Goal: Transaction & Acquisition: Book appointment/travel/reservation

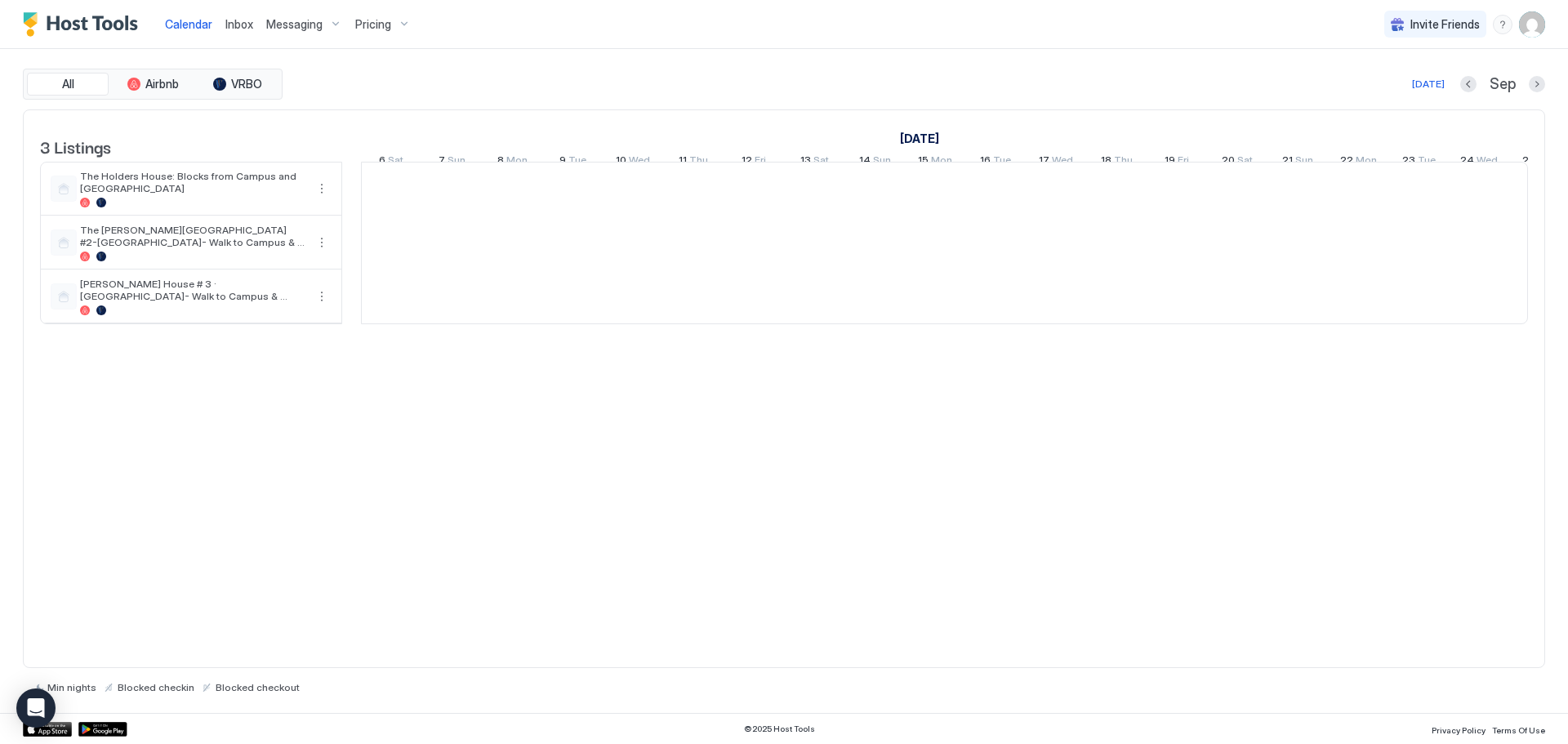
scroll to position [0, 907]
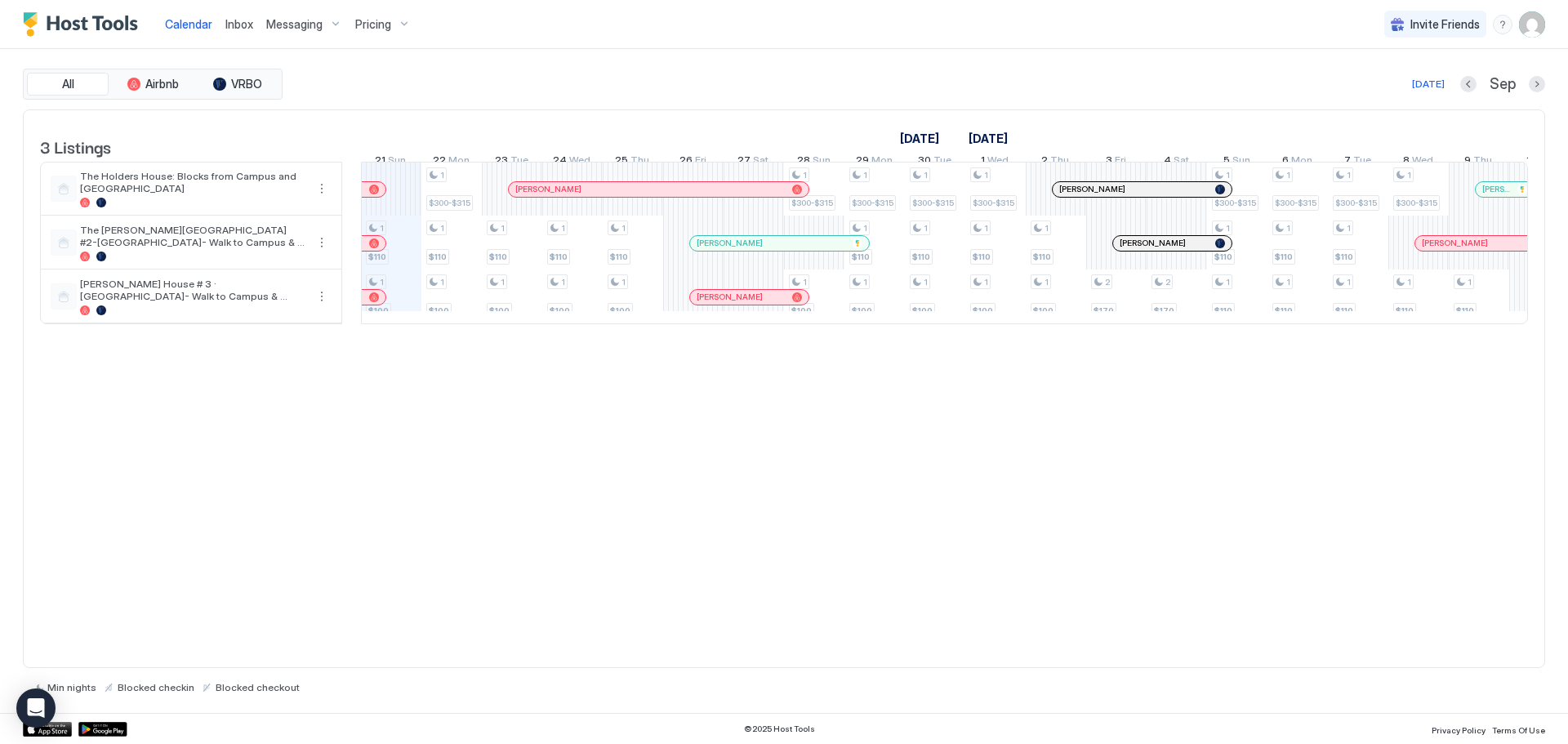
click at [358, 28] on span "Pricing" at bounding box center [373, 24] width 36 height 14
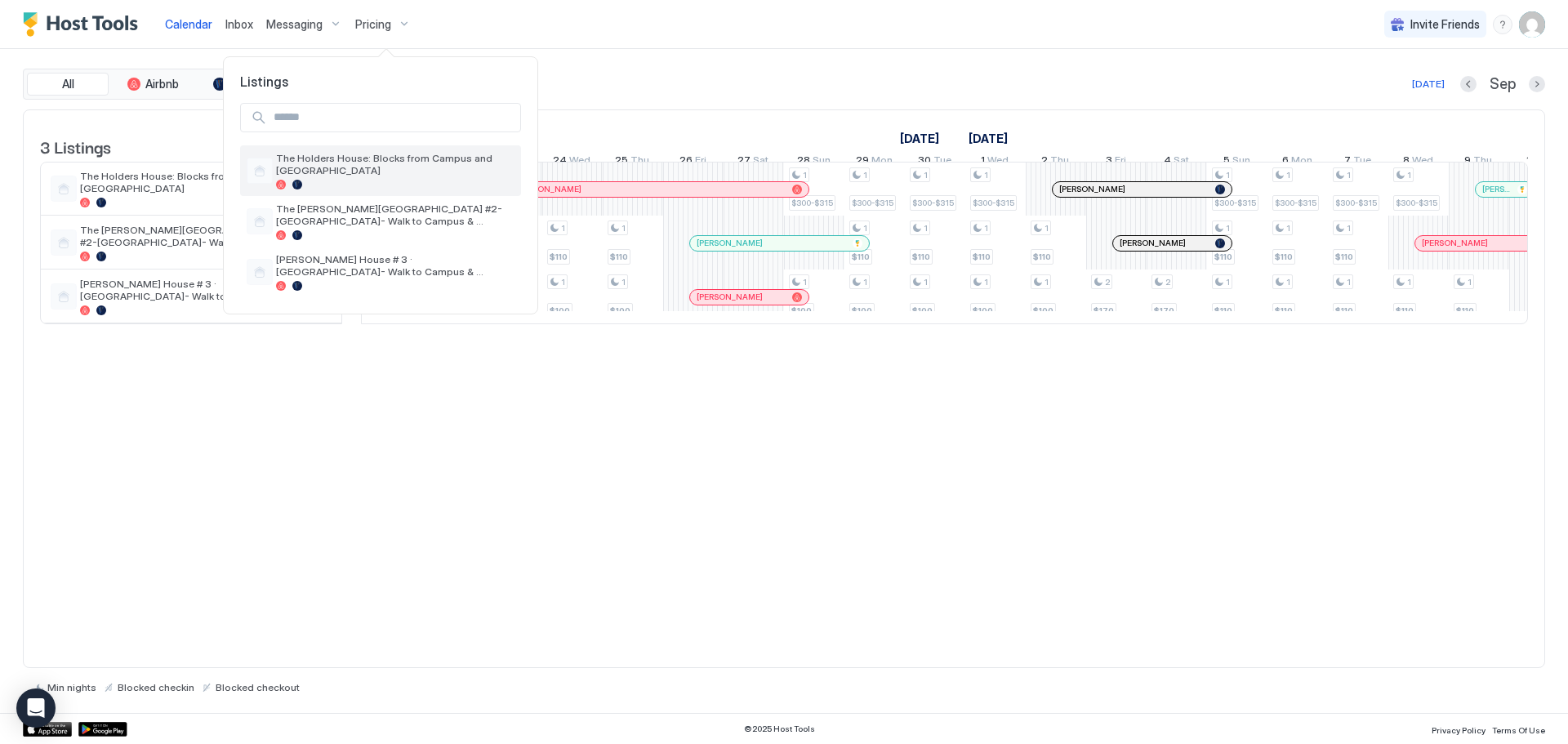
click at [373, 160] on span "The Holders House: Blocks from Campus and [GEOGRAPHIC_DATA]" at bounding box center [396, 163] width 238 height 24
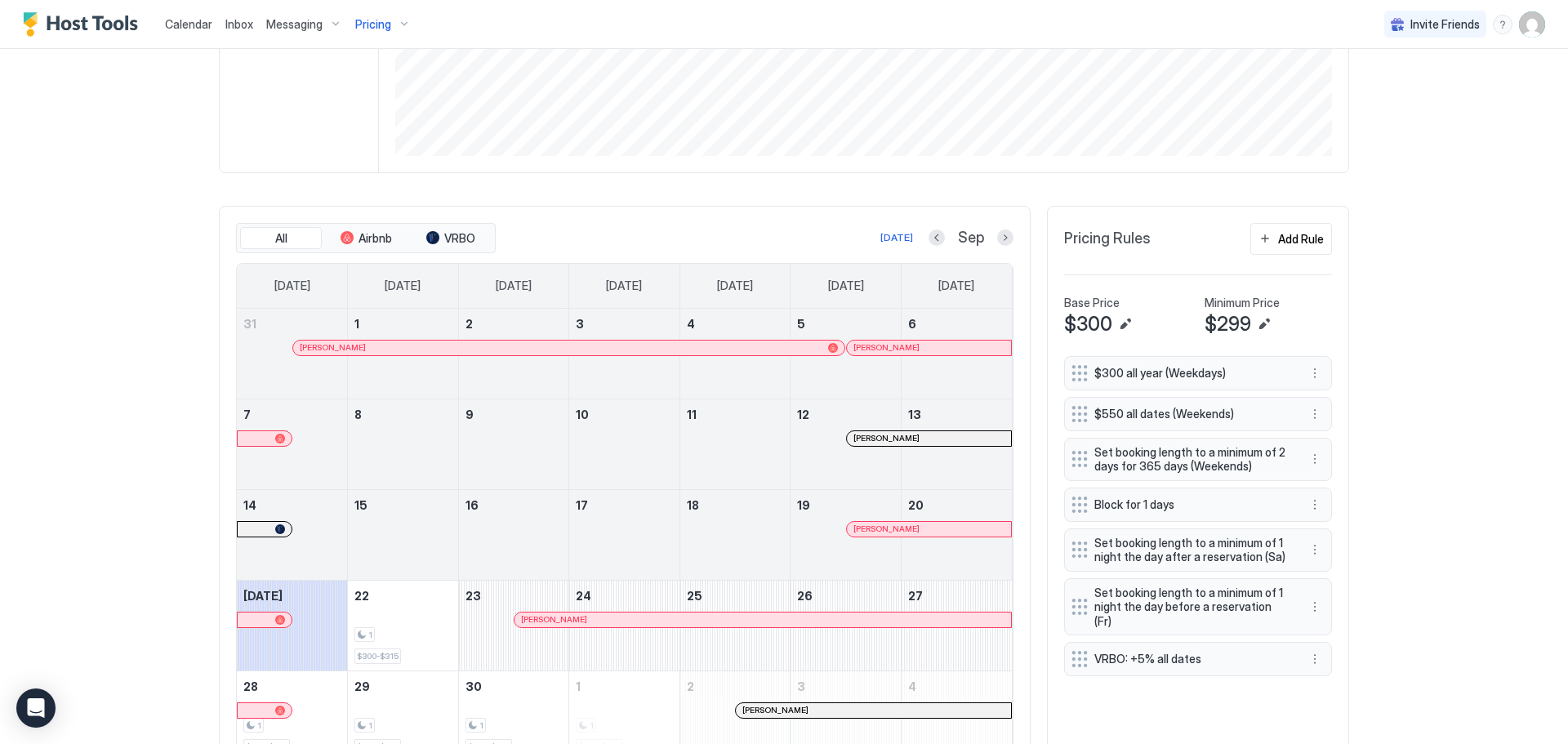
scroll to position [423, 0]
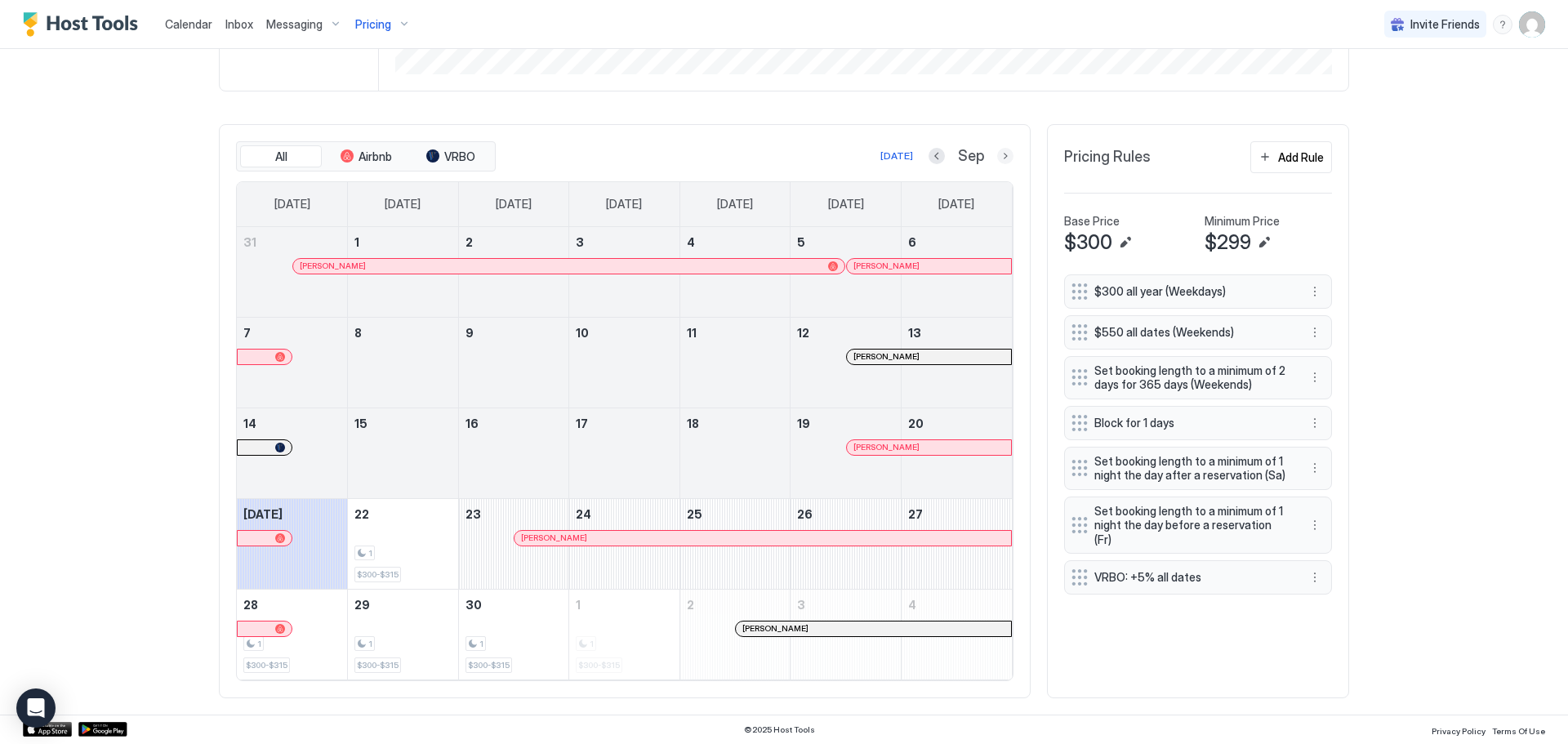
click at [1002, 160] on button "Next month" at bounding box center [1005, 156] width 16 height 16
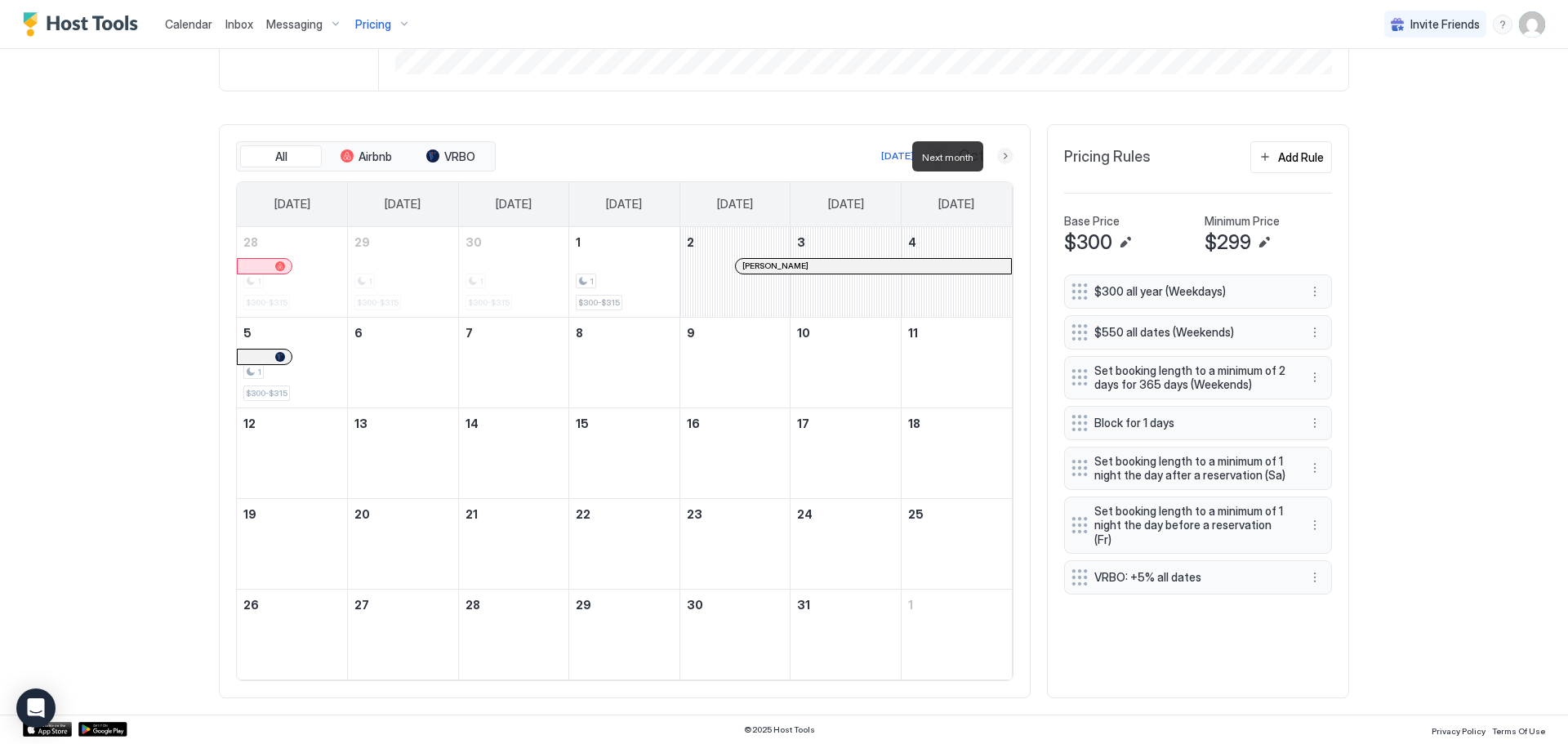
click at [1002, 160] on button "Next month" at bounding box center [1005, 156] width 16 height 16
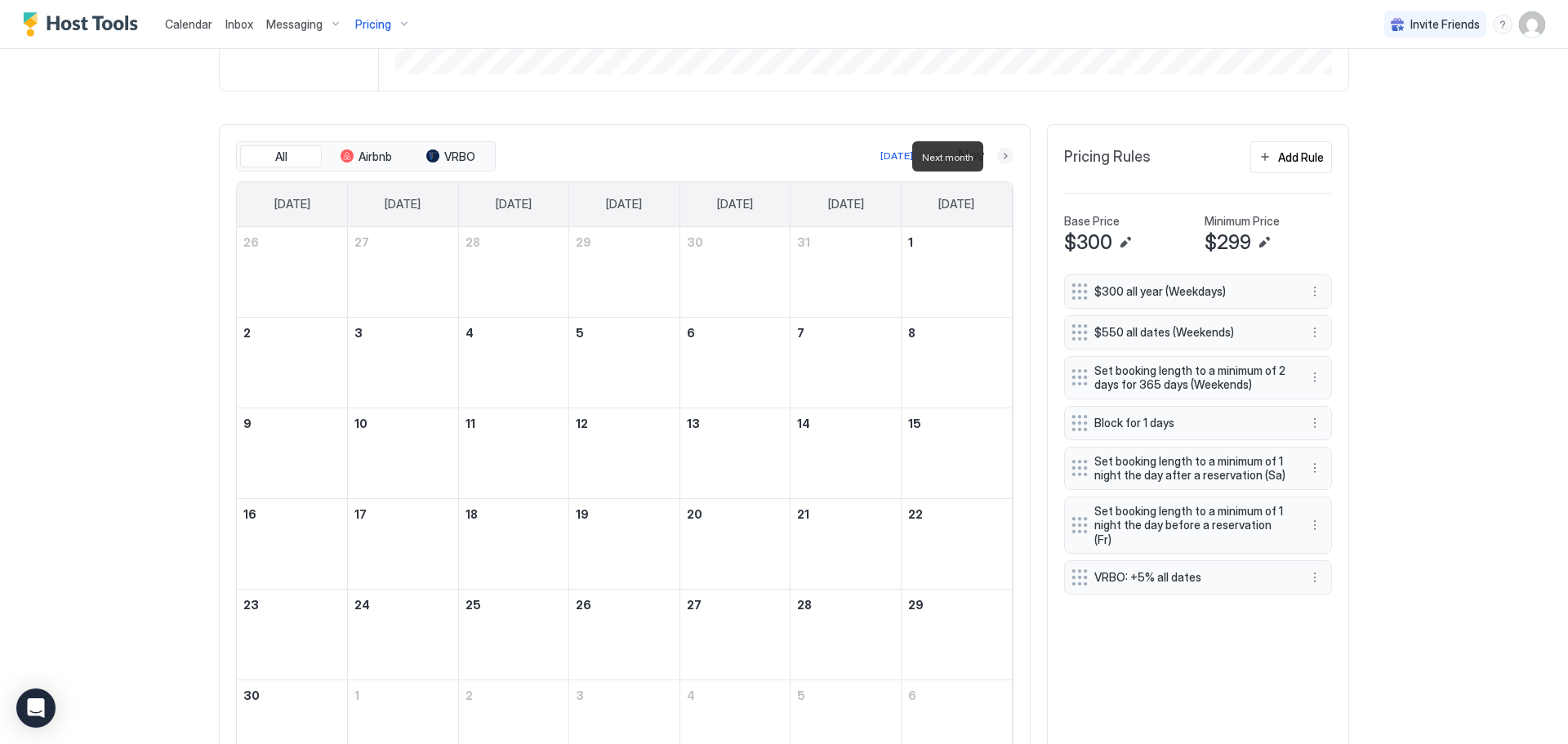
click at [1002, 160] on button "Next month" at bounding box center [1005, 156] width 16 height 16
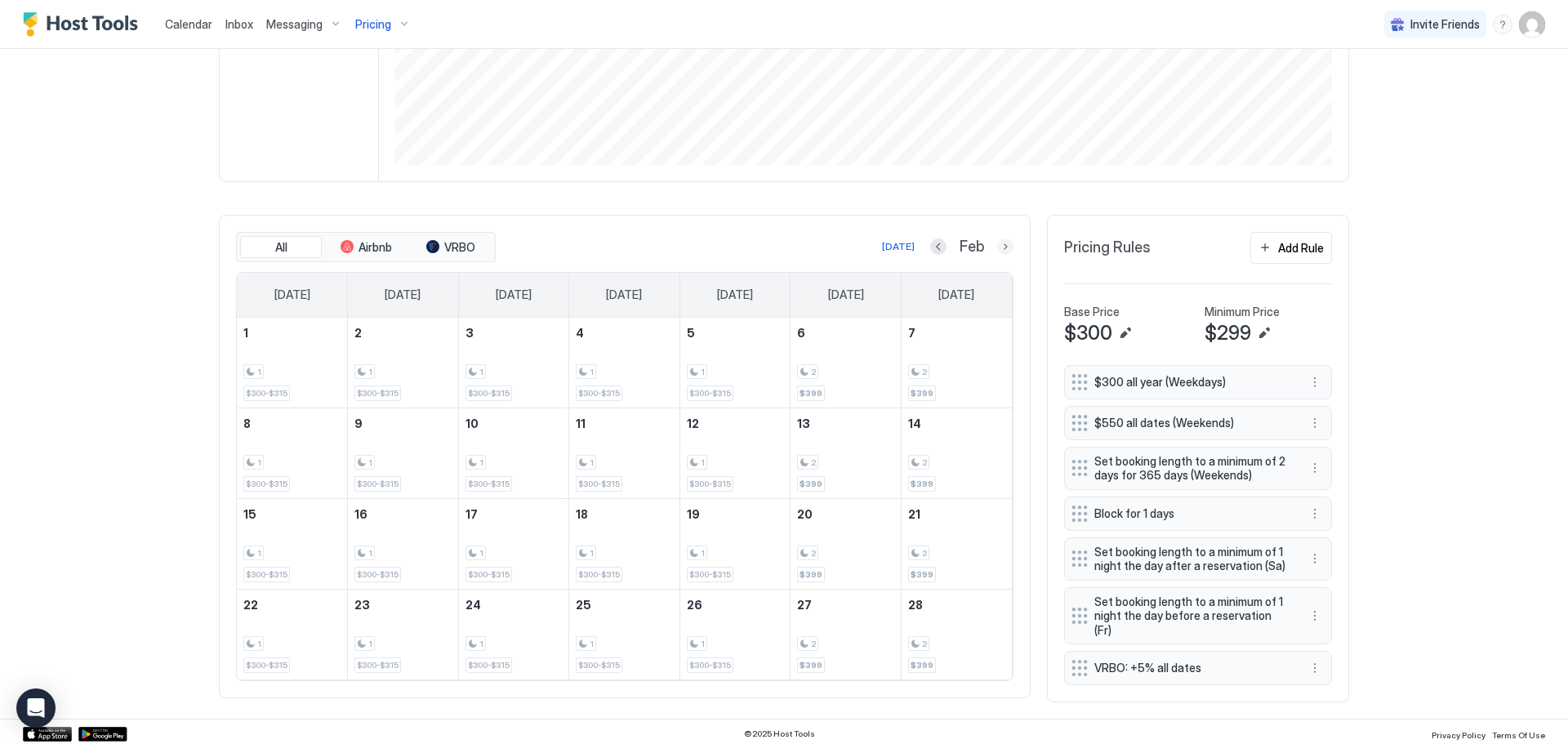
click at [998, 247] on button "Next month" at bounding box center [1005, 246] width 16 height 16
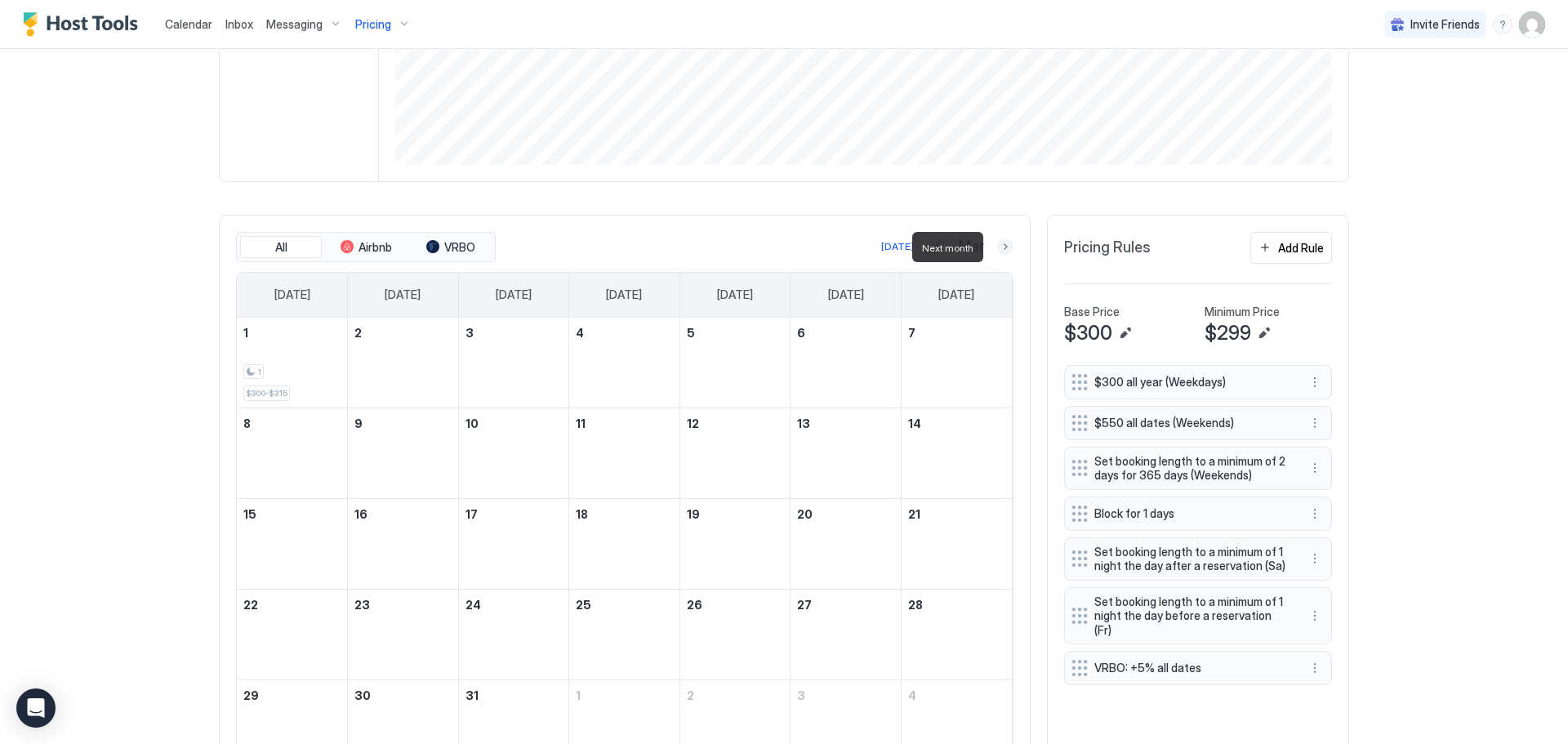
click at [998, 247] on button "Next month" at bounding box center [1005, 246] width 16 height 16
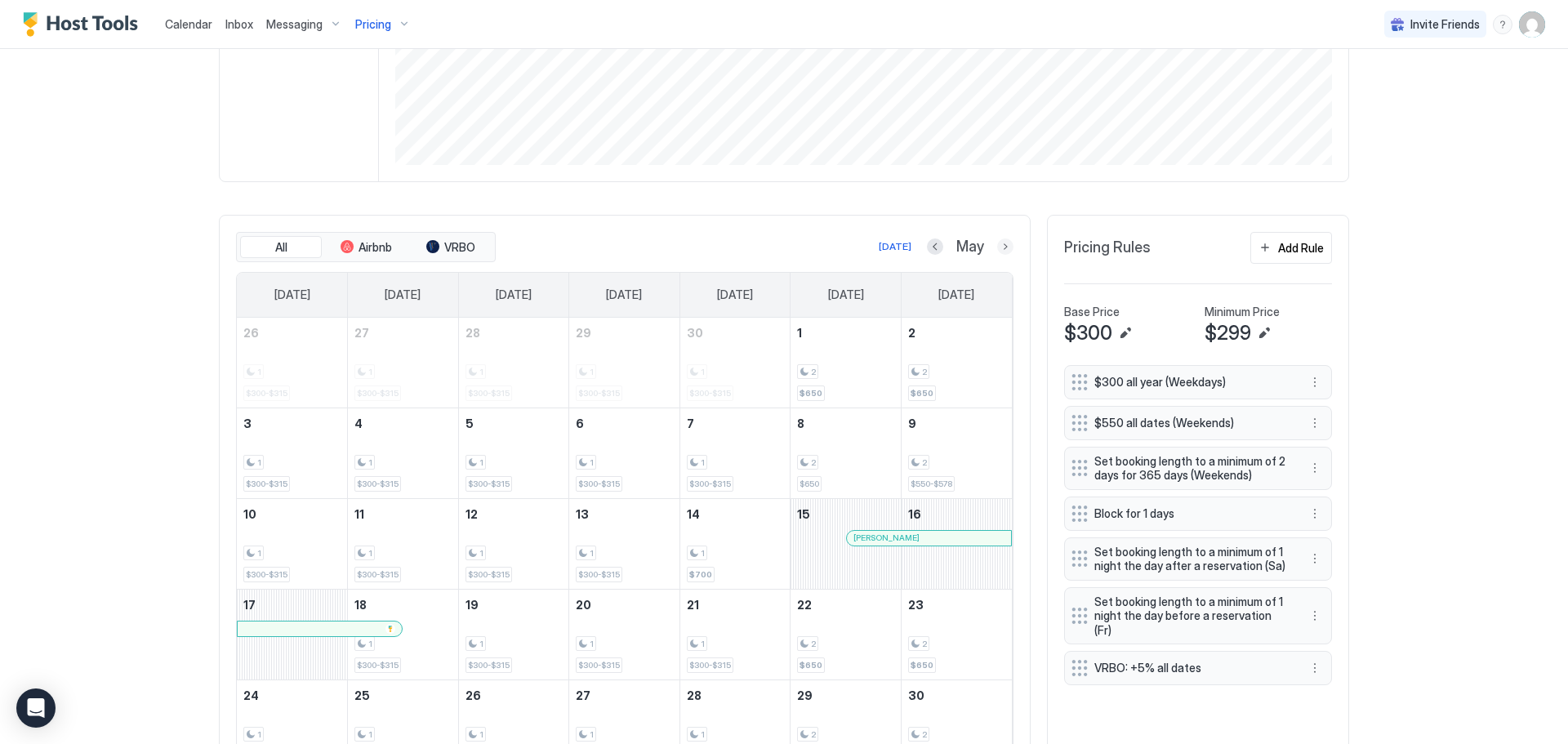
click at [1004, 249] on button "Next month" at bounding box center [1005, 246] width 16 height 16
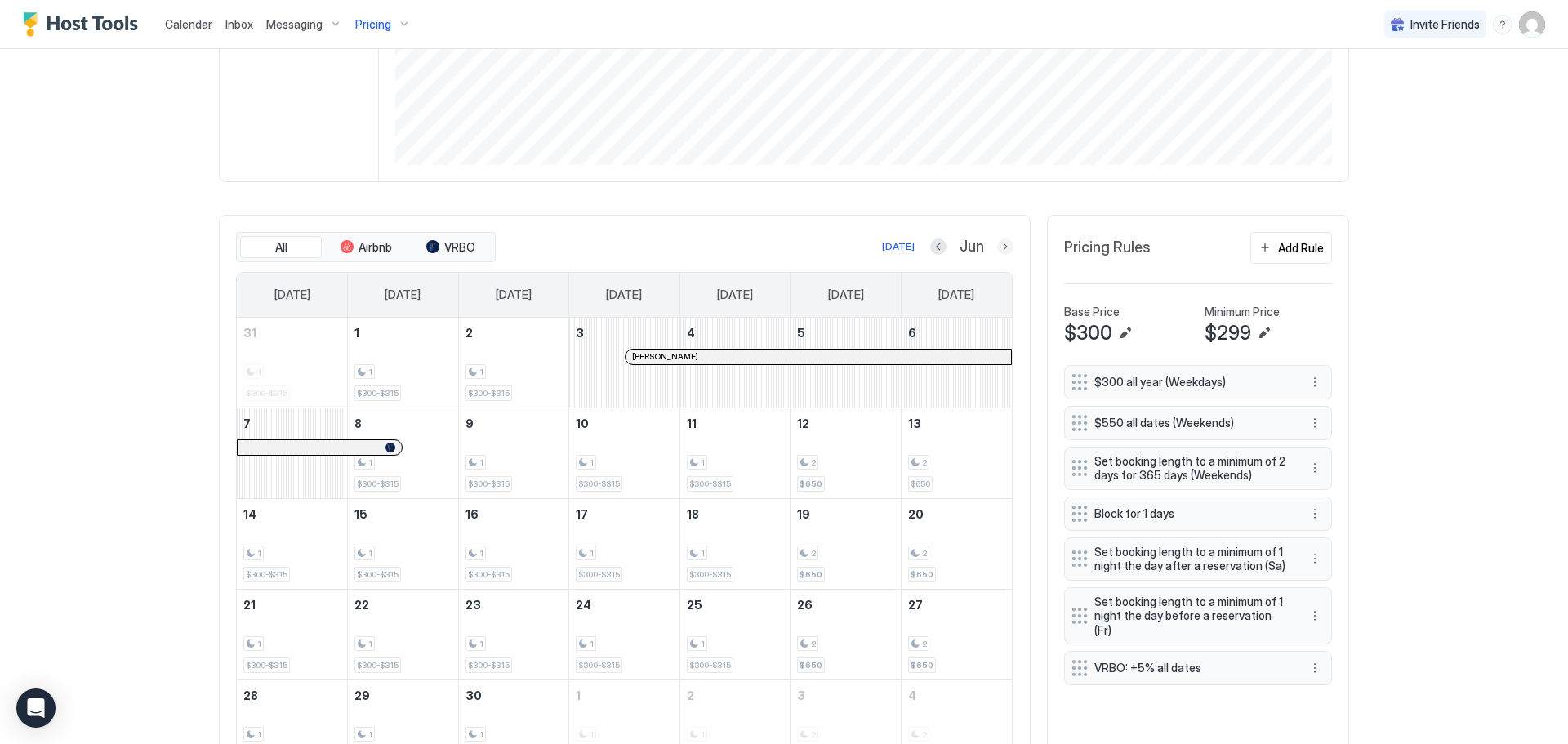
click at [999, 251] on button "Next month" at bounding box center [1005, 246] width 16 height 16
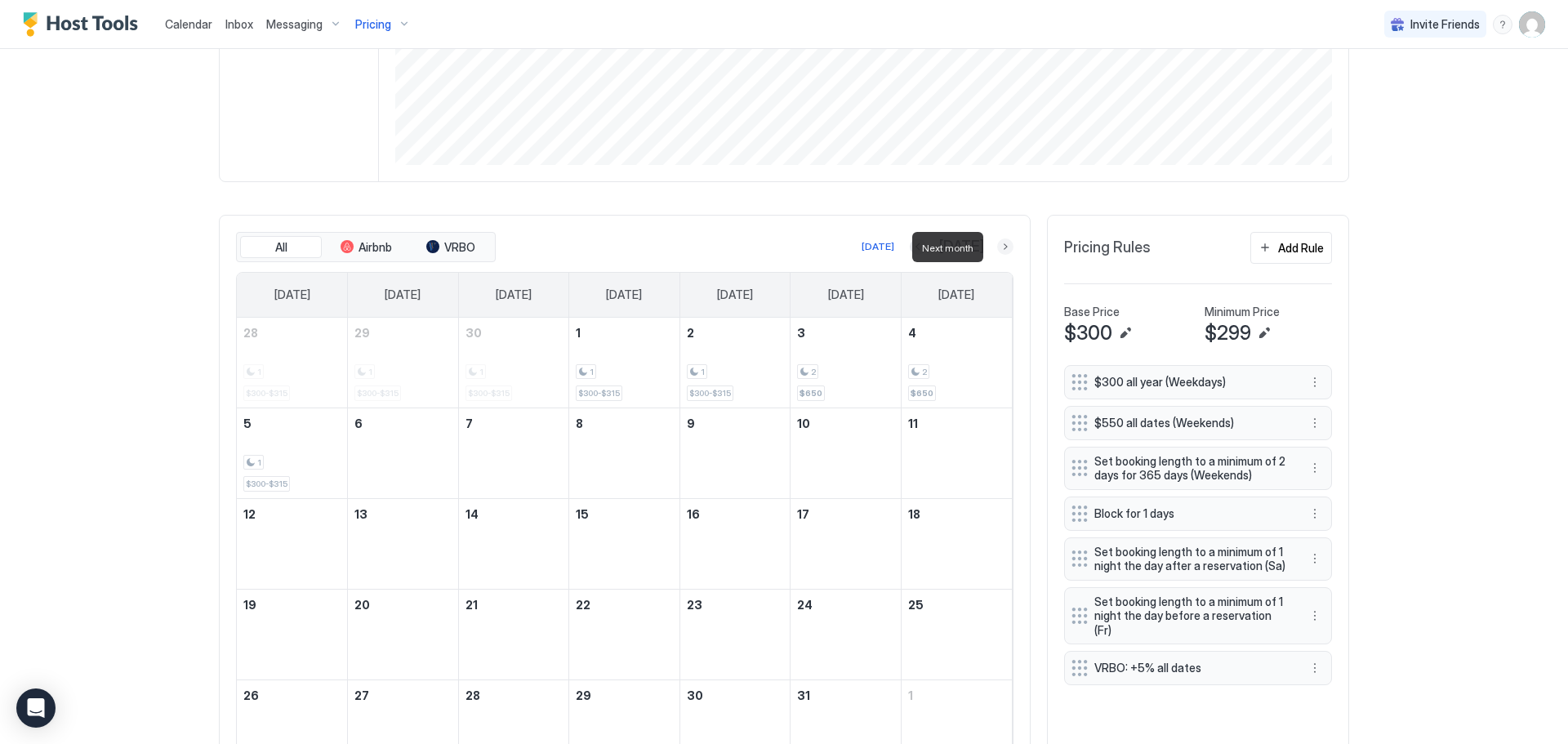
click at [999, 251] on button "Next month" at bounding box center [1005, 246] width 16 height 16
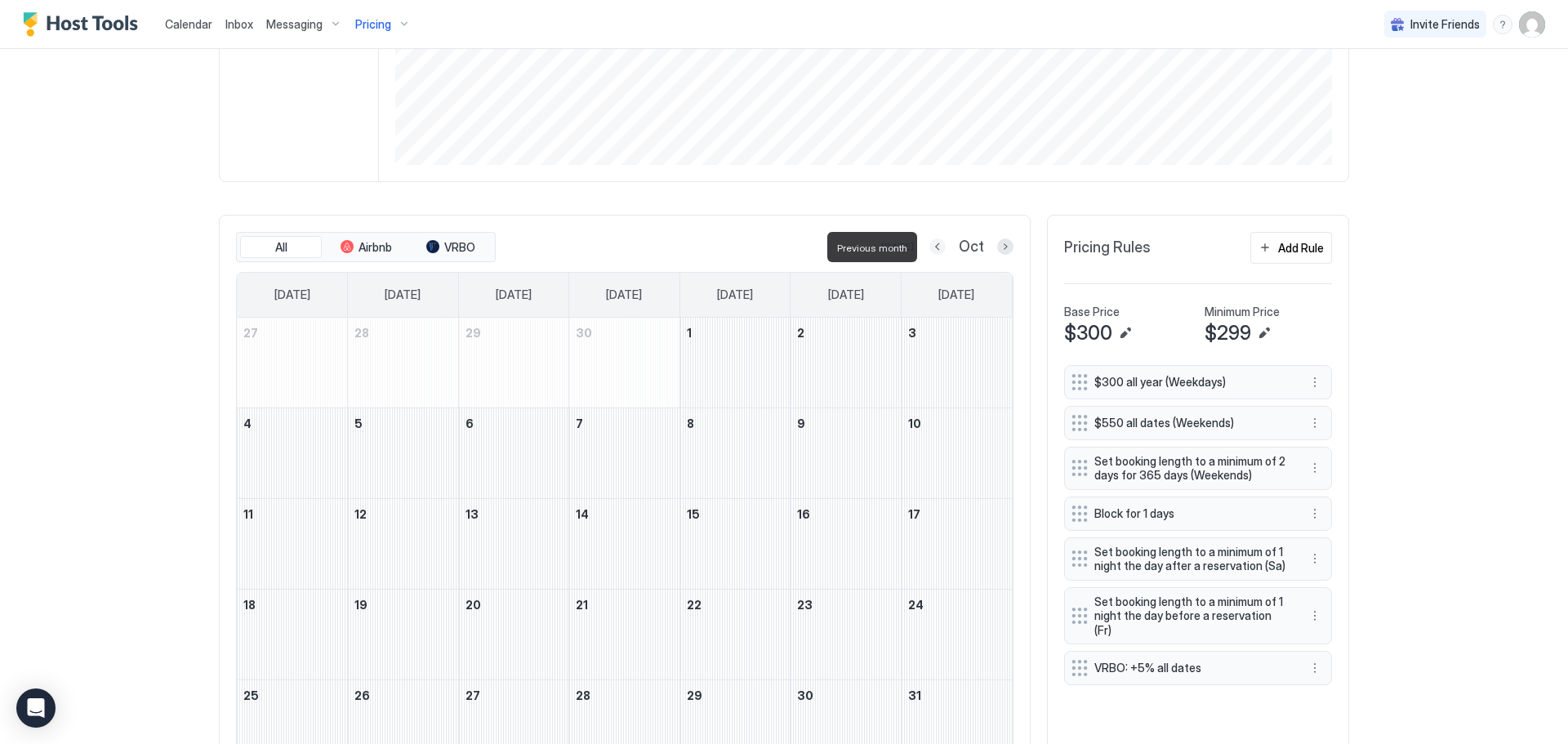
click at [933, 243] on button "Previous month" at bounding box center [938, 246] width 16 height 16
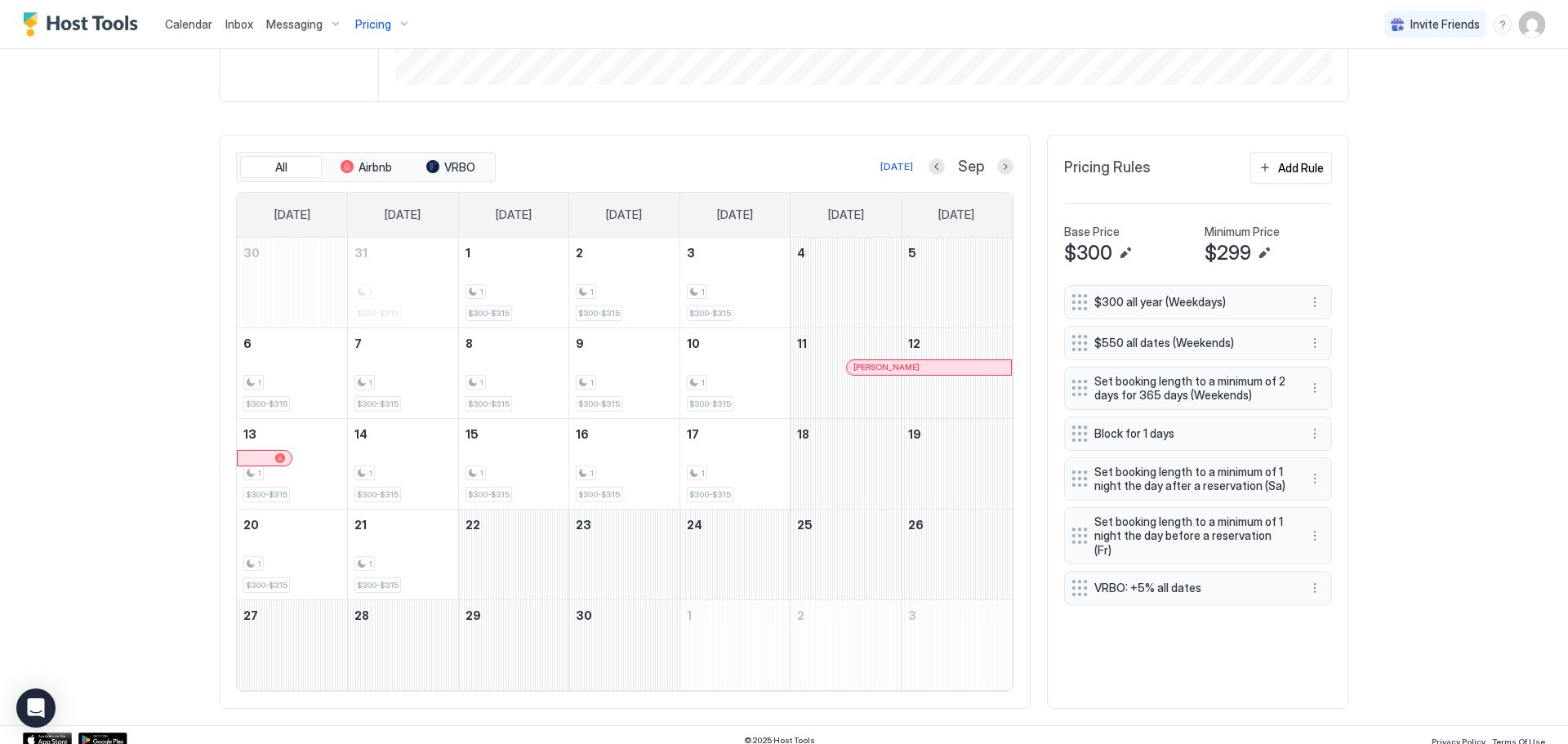
scroll to position [423, 0]
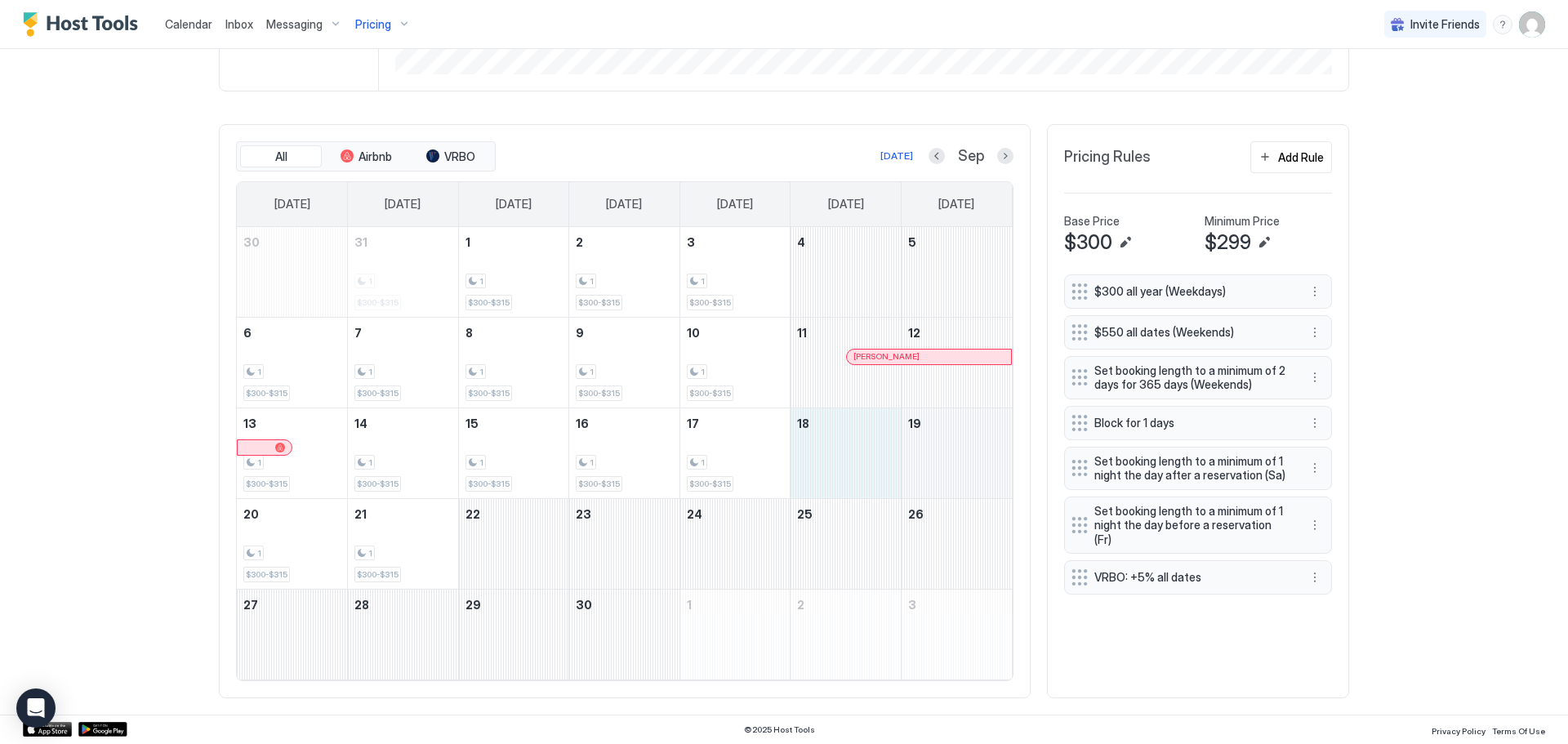
drag, startPoint x: 858, startPoint y: 464, endPoint x: 929, endPoint y: 462, distance: 71.0
click at [929, 462] on tr "13 1 $300-$315 14 1 $300-$315 15 1 $300-$315 16 1 $300-$315 17 1 $300-$315 18 19" at bounding box center [624, 452] width 775 height 90
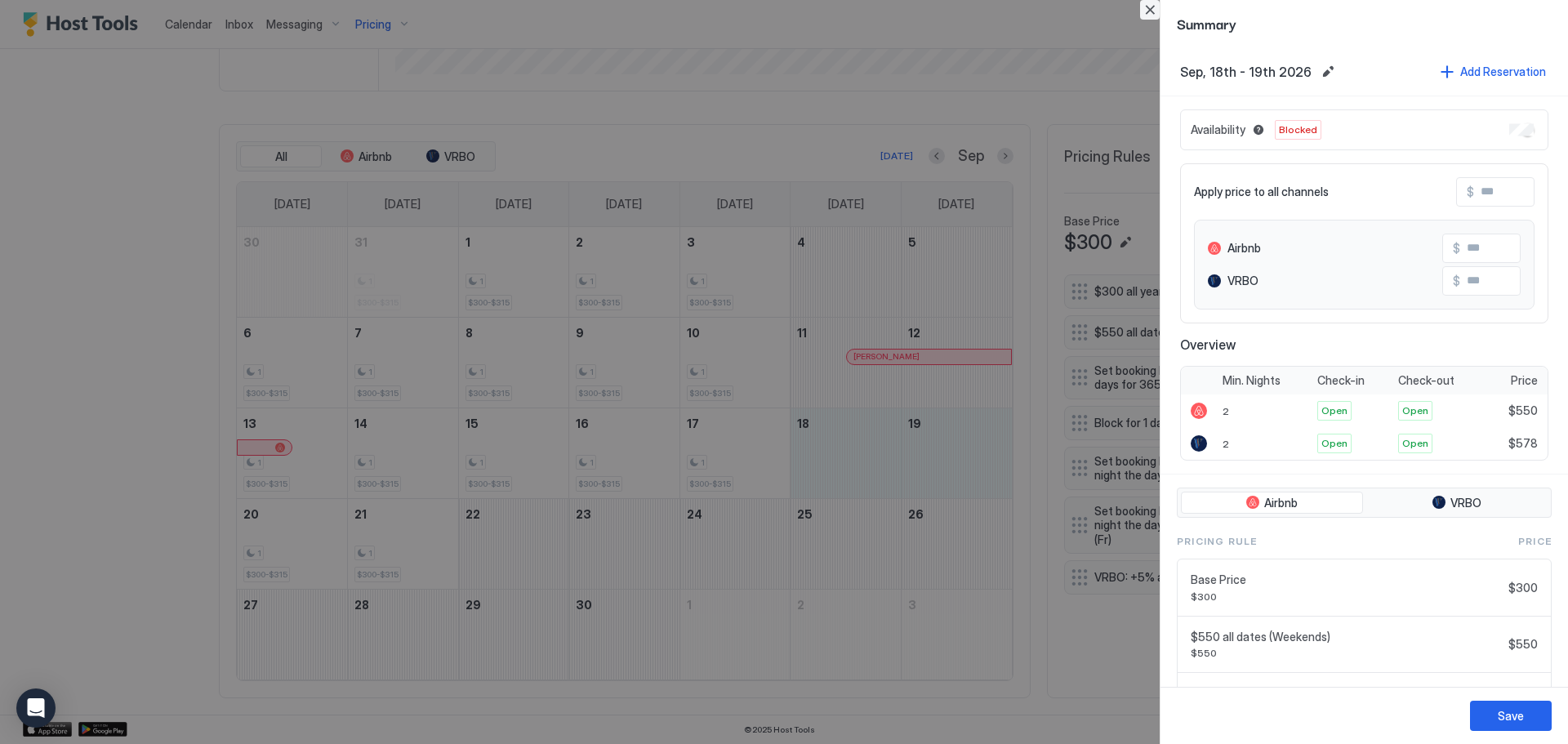
click at [1145, 14] on button "Close" at bounding box center [1150, 10] width 20 height 20
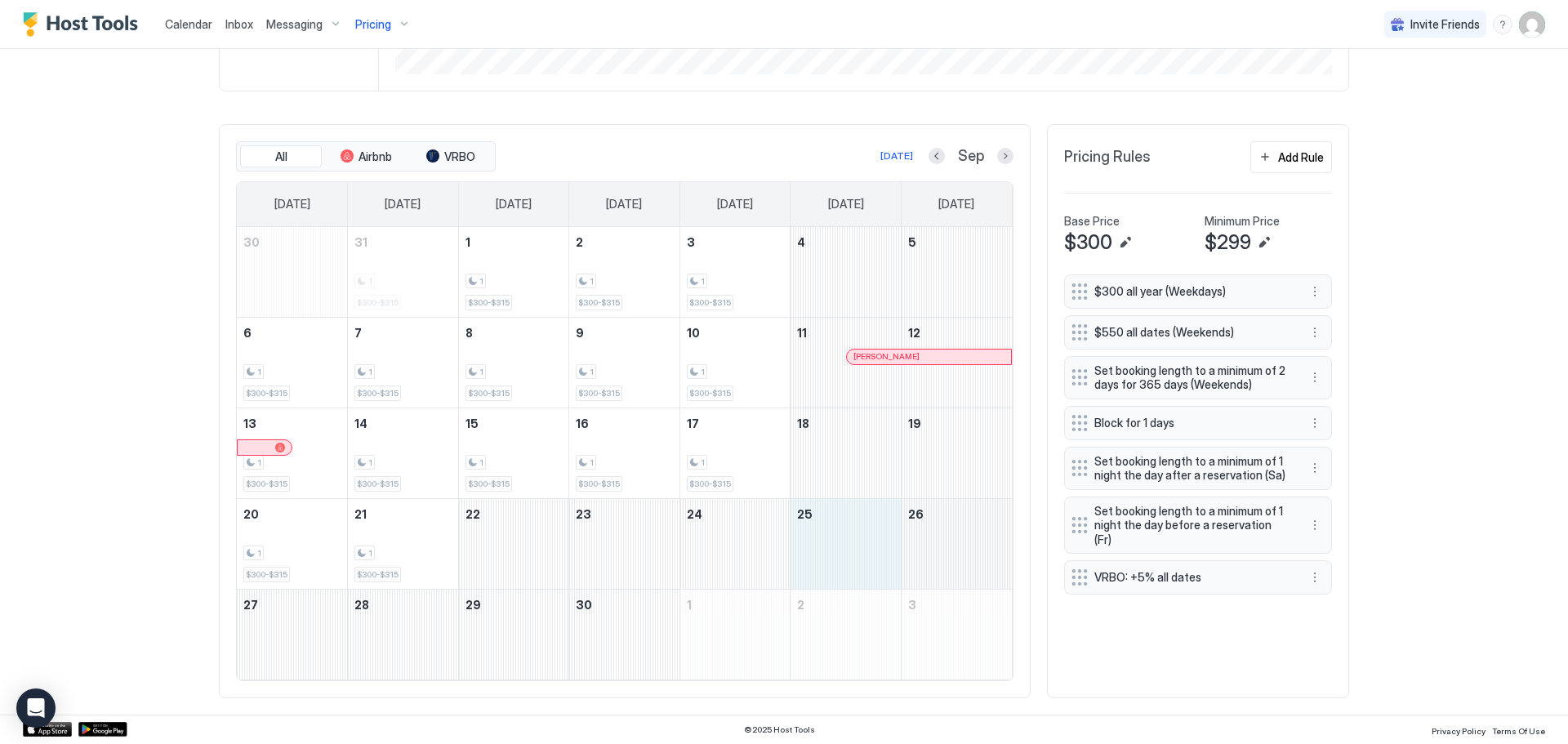
drag, startPoint x: 870, startPoint y: 541, endPoint x: 940, endPoint y: 538, distance: 70.1
click at [940, 538] on tr "20 1 $300-$315 21 1 $300-$315 22 23 24 25 26" at bounding box center [624, 544] width 775 height 90
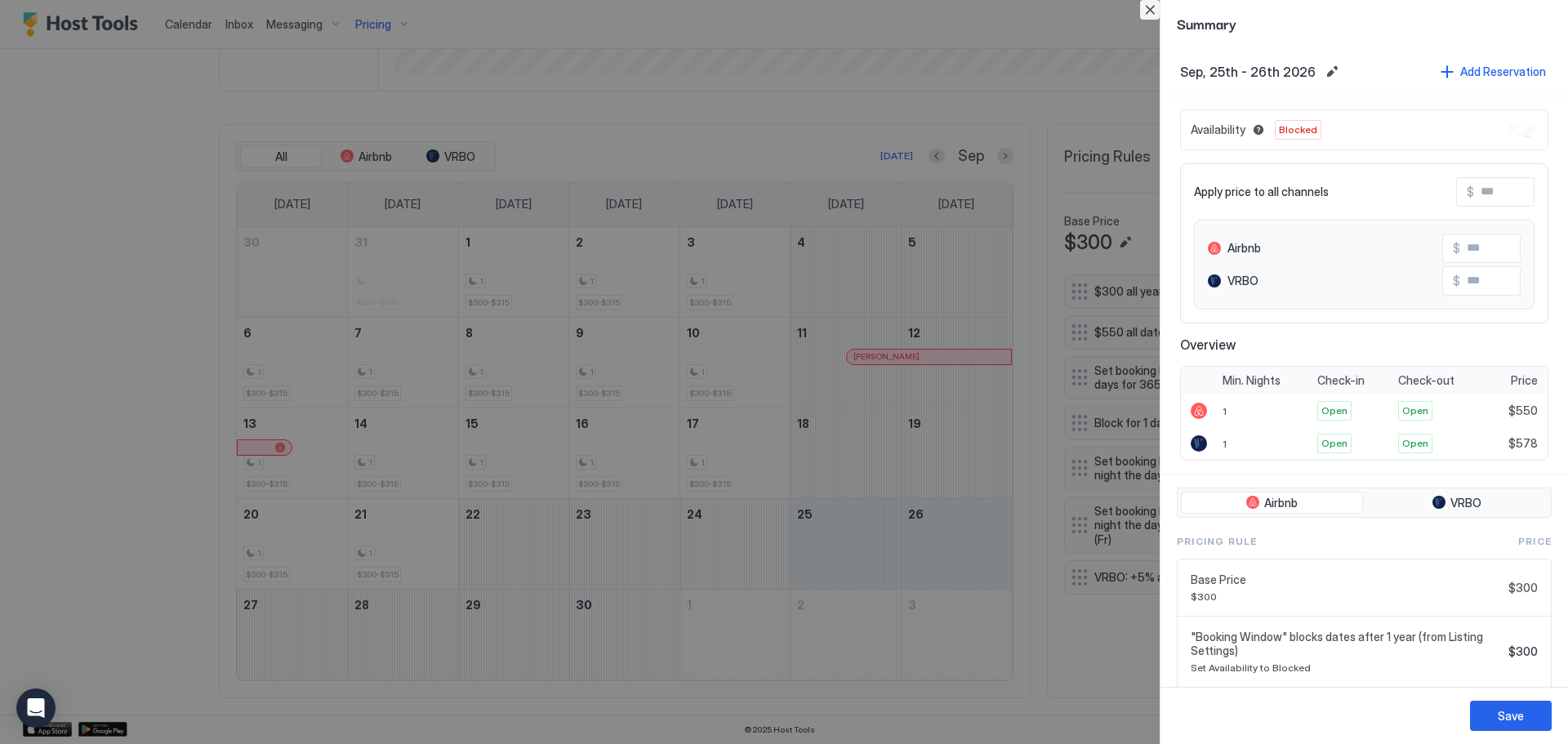
click at [1152, 14] on button "Close" at bounding box center [1150, 10] width 20 height 20
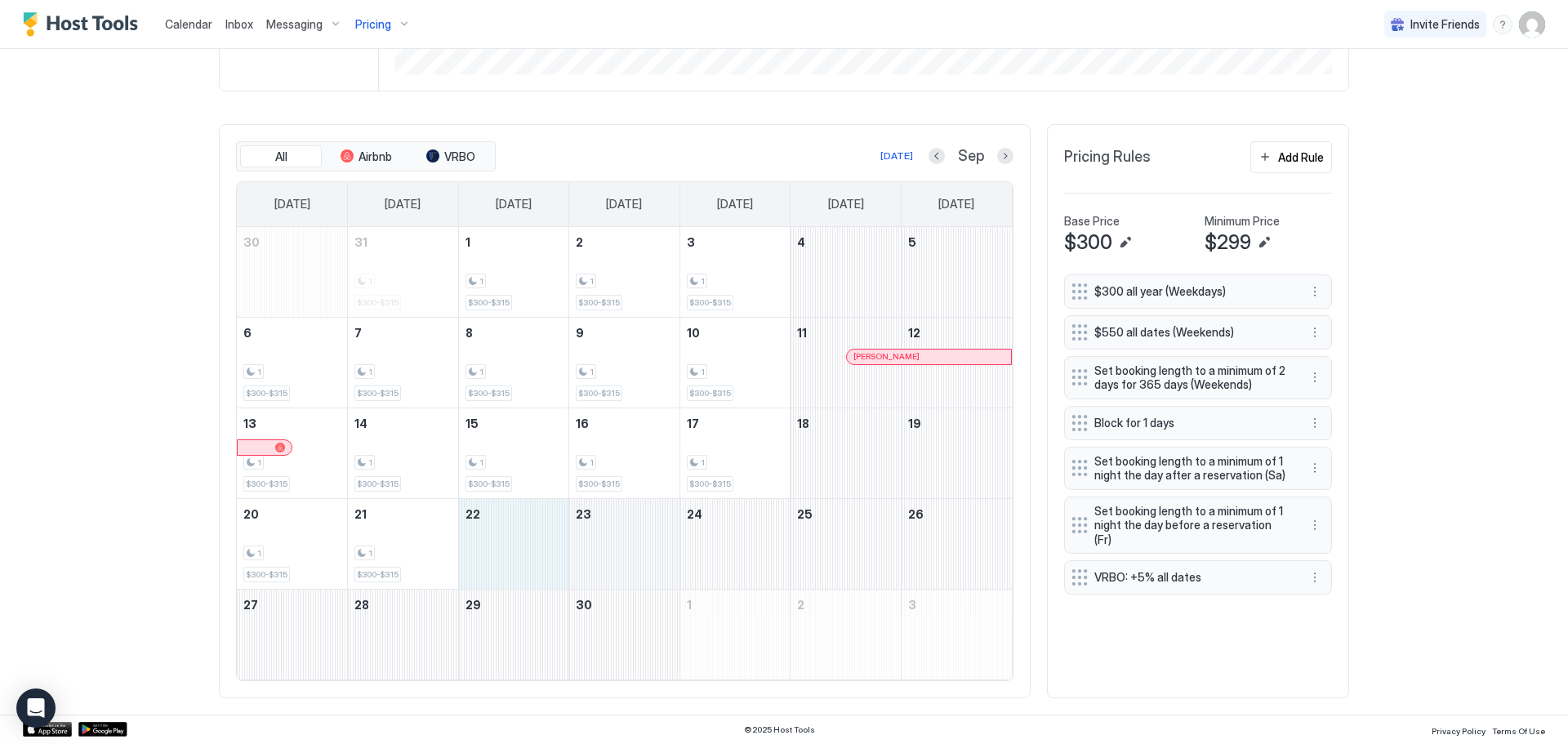
drag, startPoint x: 510, startPoint y: 544, endPoint x: 588, endPoint y: 545, distance: 78.0
click at [588, 545] on tr "20 1 $300-$315 21 1 $300-$315 22 23 24 25 26" at bounding box center [624, 544] width 775 height 90
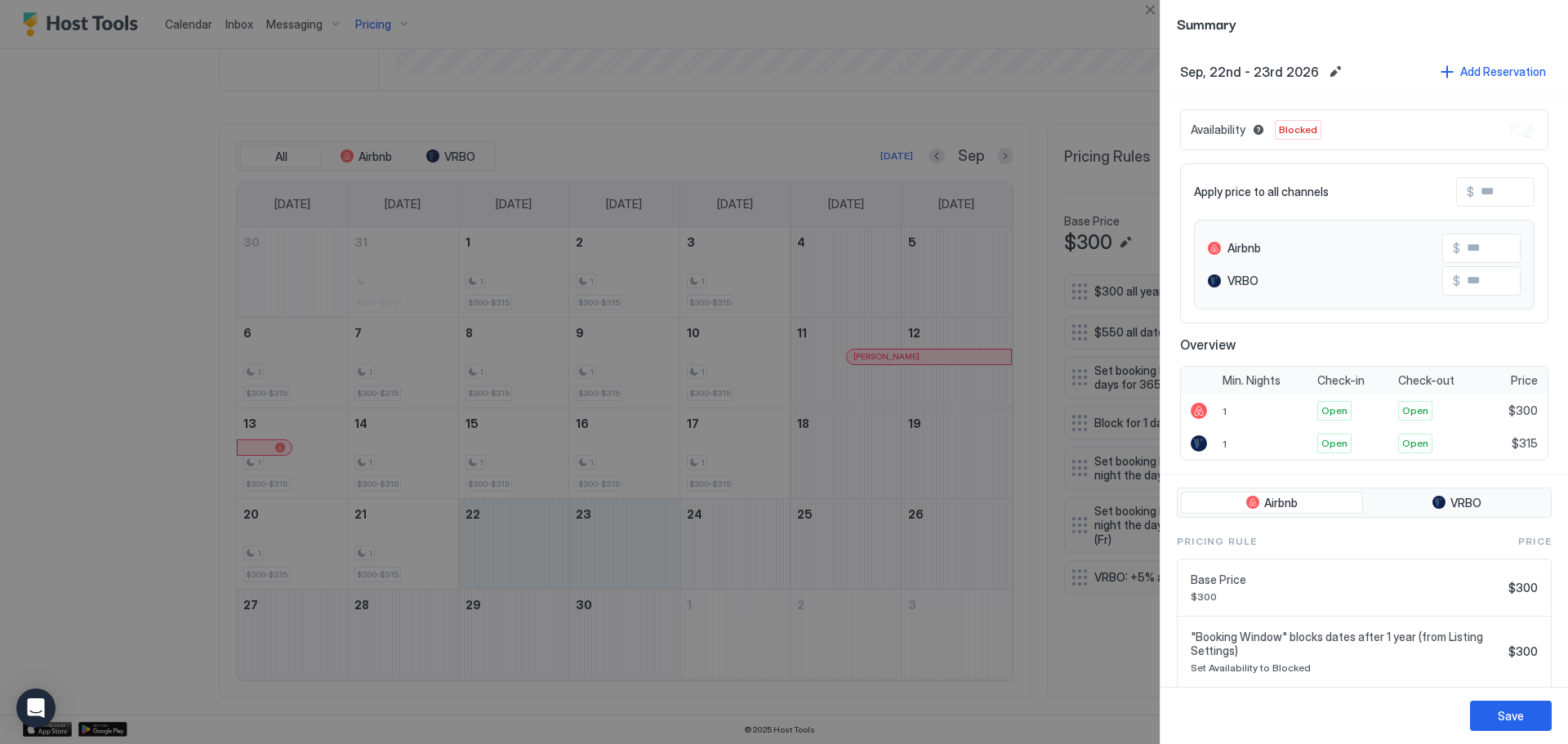
click at [924, 13] on div at bounding box center [784, 372] width 1568 height 744
